Goal: Find specific page/section: Find specific page/section

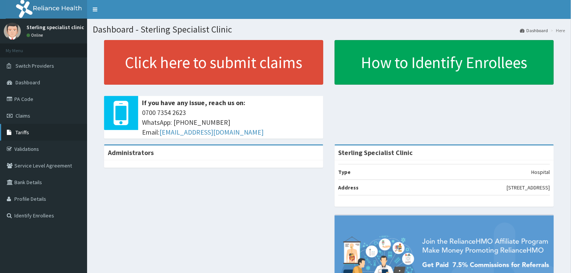
click at [35, 135] on link "Tariffs" at bounding box center [43, 132] width 87 height 17
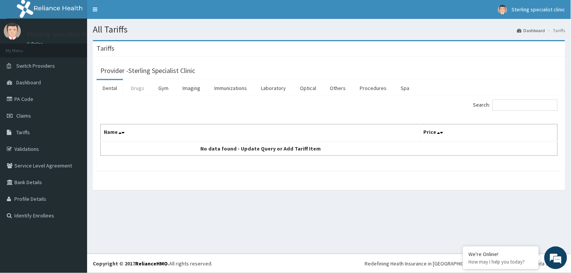
click at [134, 89] on link "Drugs" at bounding box center [137, 88] width 25 height 16
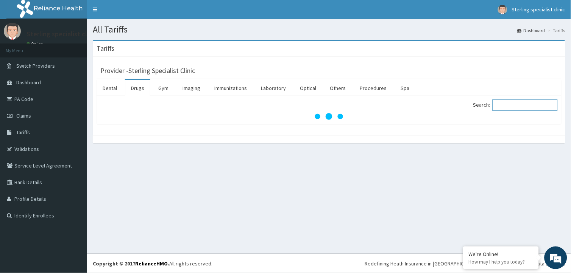
click at [509, 108] on input "Search:" at bounding box center [525, 105] width 65 height 11
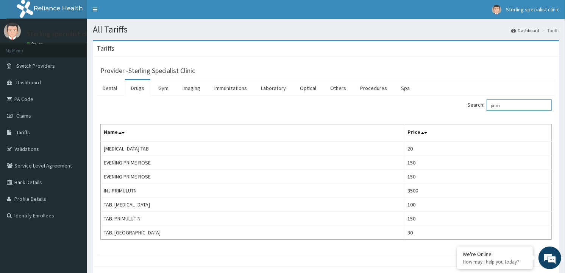
type input "prim"
